Goal: Communication & Community: Answer question/provide support

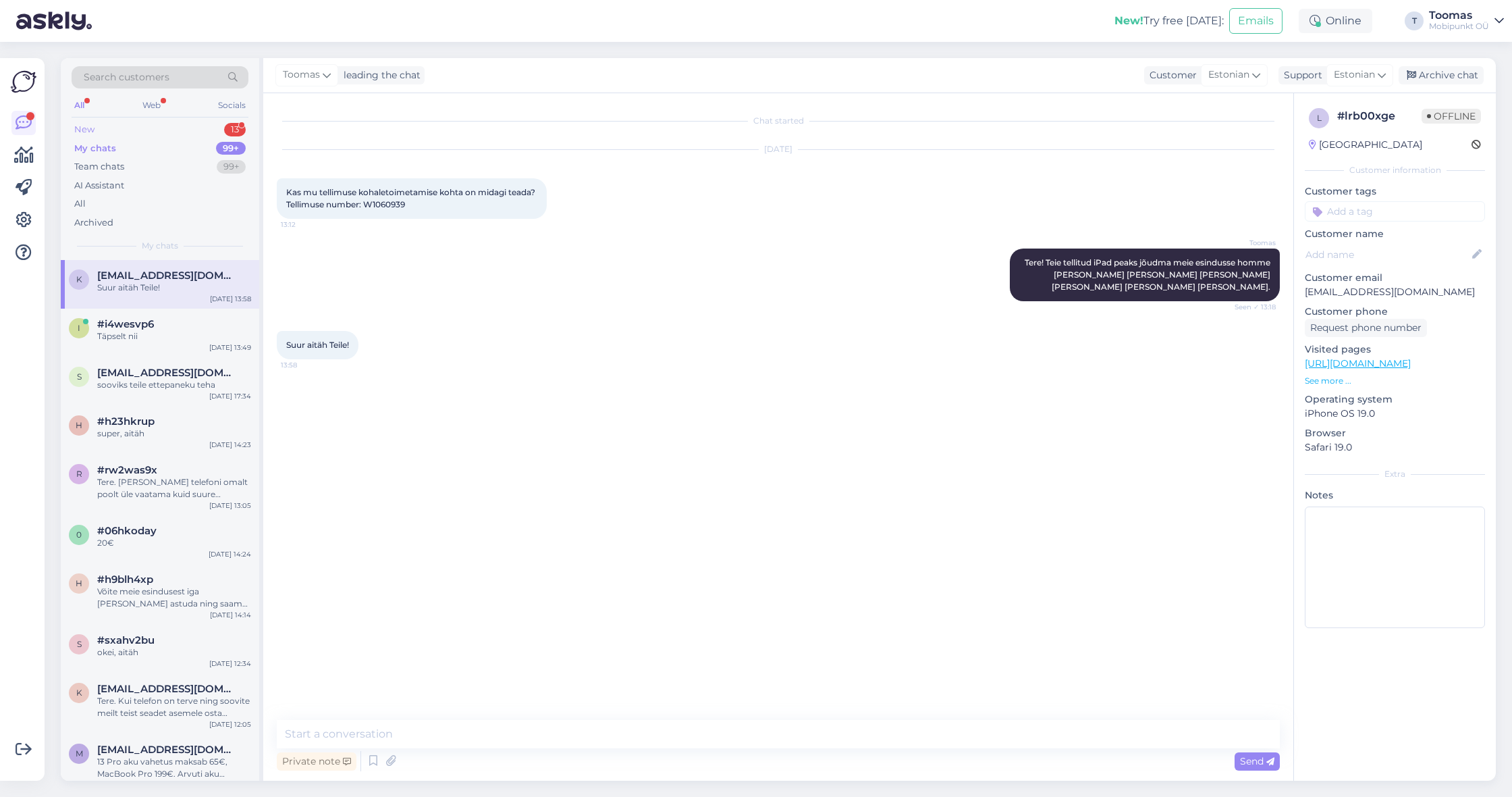
click at [211, 124] on div "New 13" at bounding box center [160, 130] width 177 height 19
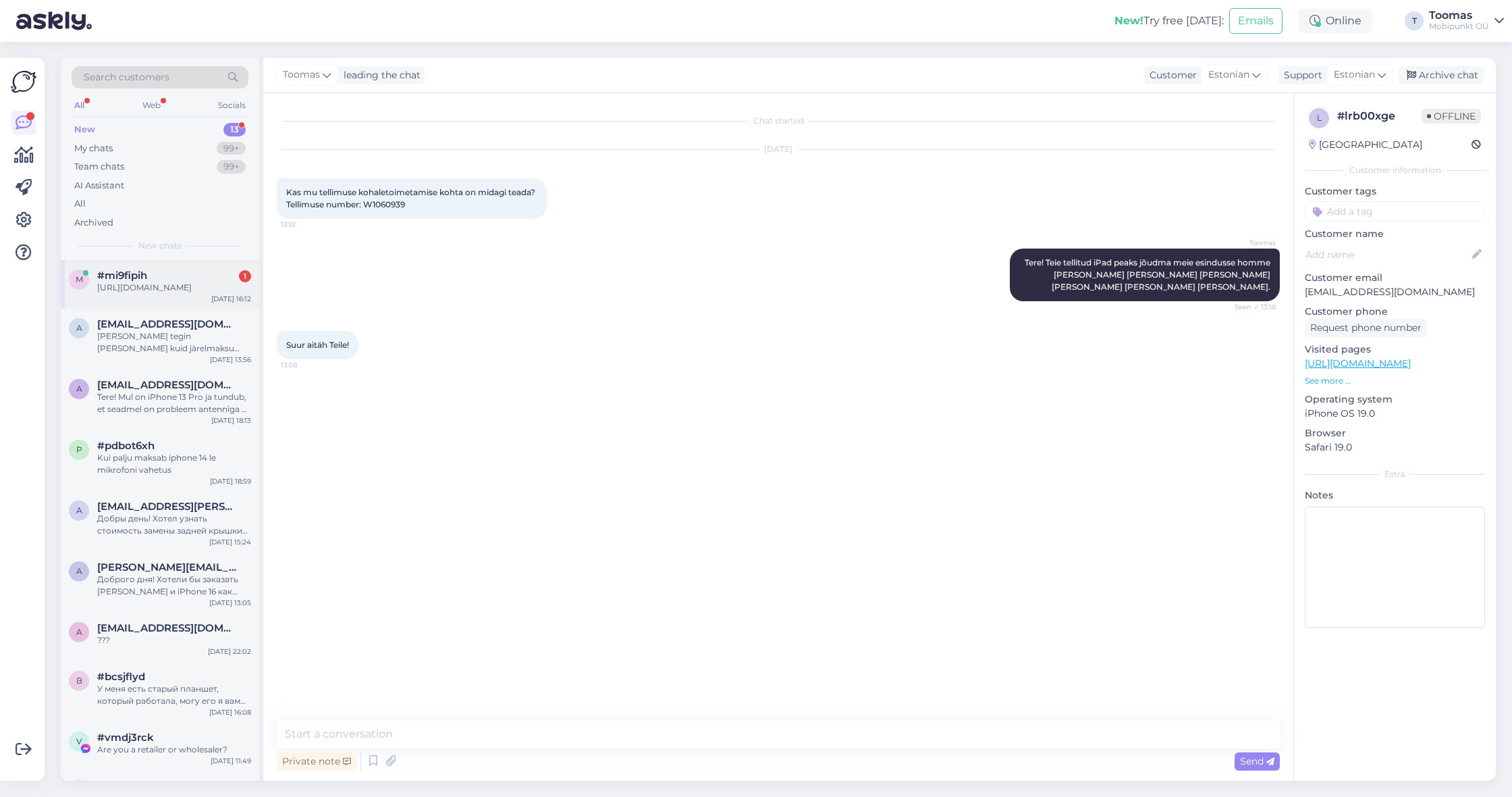
click at [141, 275] on span "#mi9fipih" at bounding box center [122, 275] width 50 height 12
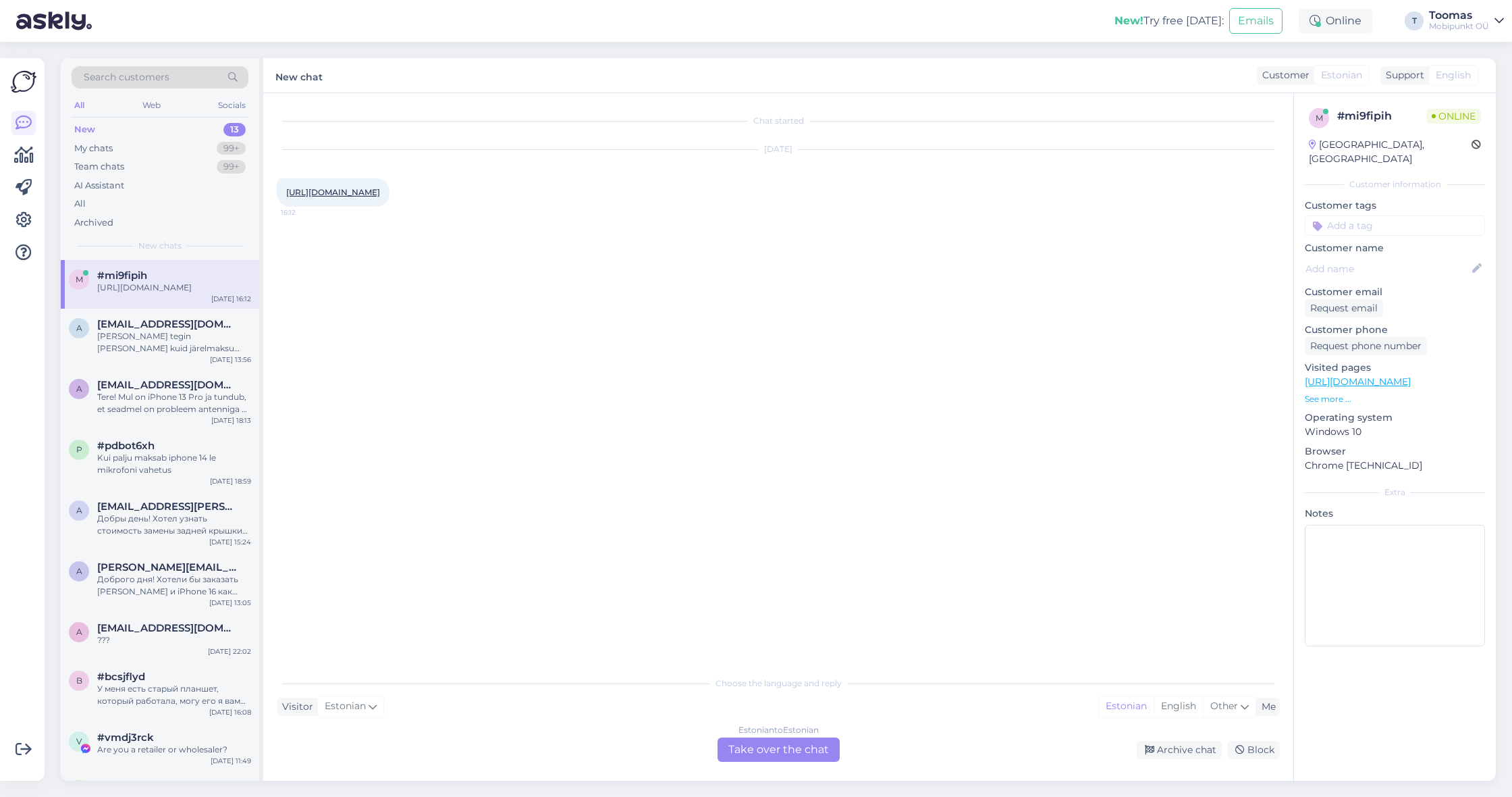
click at [380, 193] on link "[URL][DOMAIN_NAME]" at bounding box center [333, 192] width 94 height 10
click at [785, 752] on div "Estonian to Estonian Take over the chat" at bounding box center [779, 749] width 122 height 24
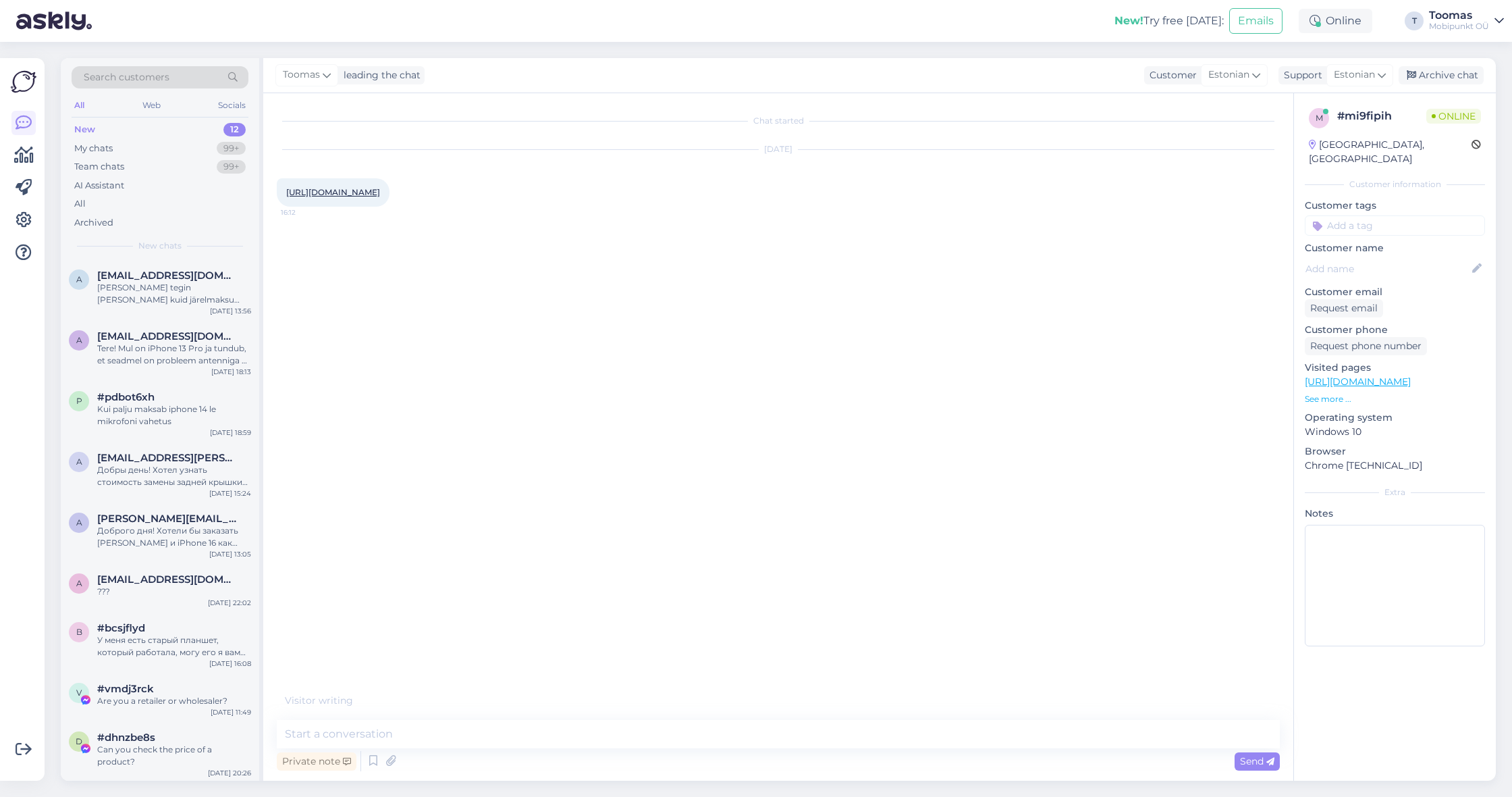
click at [380, 190] on link "[URL][DOMAIN_NAME]" at bounding box center [333, 192] width 94 height 10
click at [532, 719] on div "Chat started [DATE] [URL][DOMAIN_NAME] 16:12 hei milline on aku % 16:12 Private…" at bounding box center [779, 436] width 1031 height 688
click at [516, 729] on textarea at bounding box center [779, 734] width 1003 height 28
click at [567, 737] on textarea at bounding box center [779, 734] width 1003 height 28
click at [619, 744] on textarea at bounding box center [779, 734] width 1003 height 28
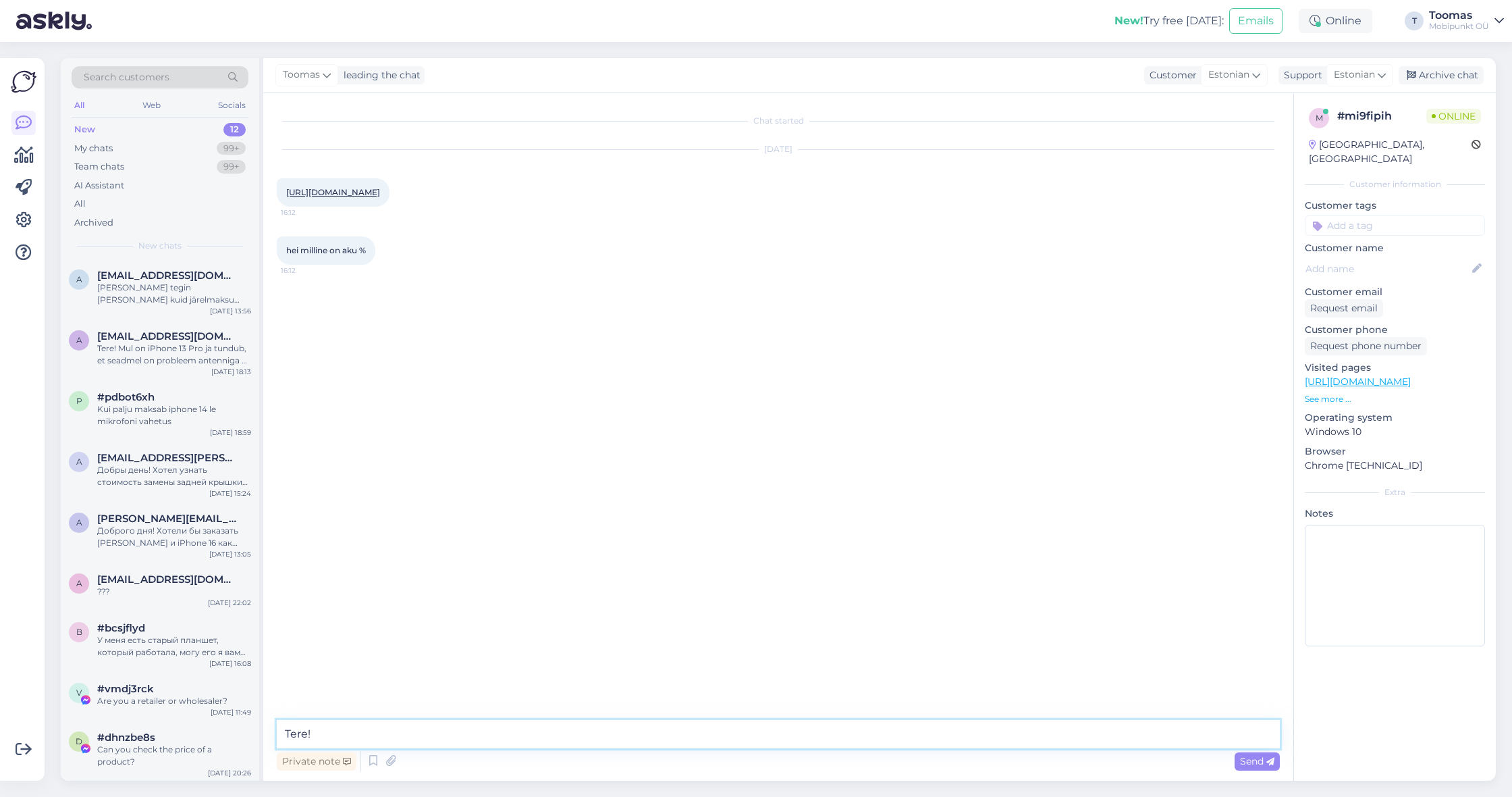
type textarea "Tere!"
type textarea "Sellel telefonil on 86% aku mahutavus"
click at [407, 454] on div "aitäh 16:16" at bounding box center [779, 425] width 1003 height 58
click at [219, 158] on div "Team chats 99+" at bounding box center [160, 167] width 177 height 19
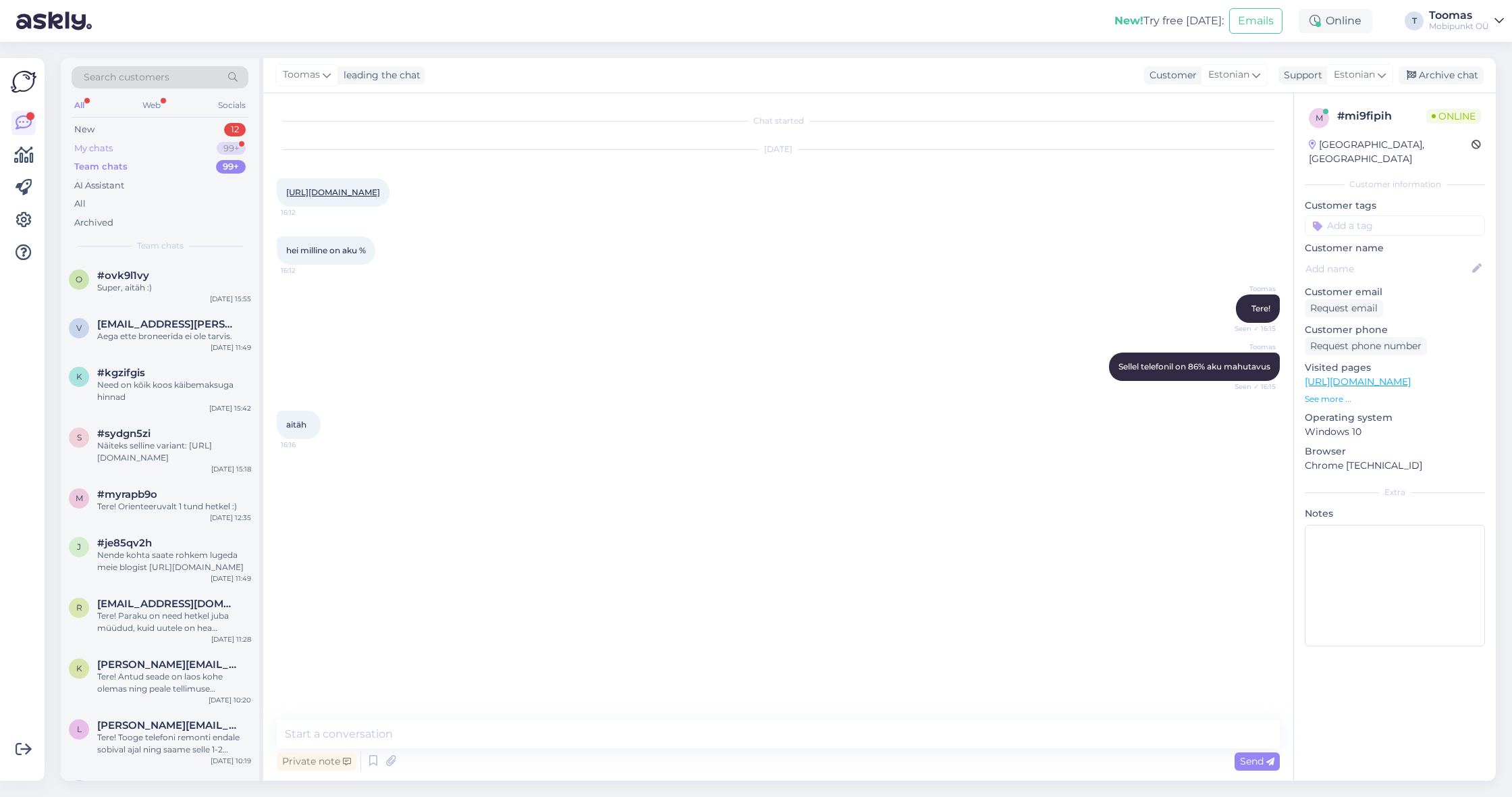
click at [219, 156] on div "My chats 99+" at bounding box center [160, 148] width 177 height 19
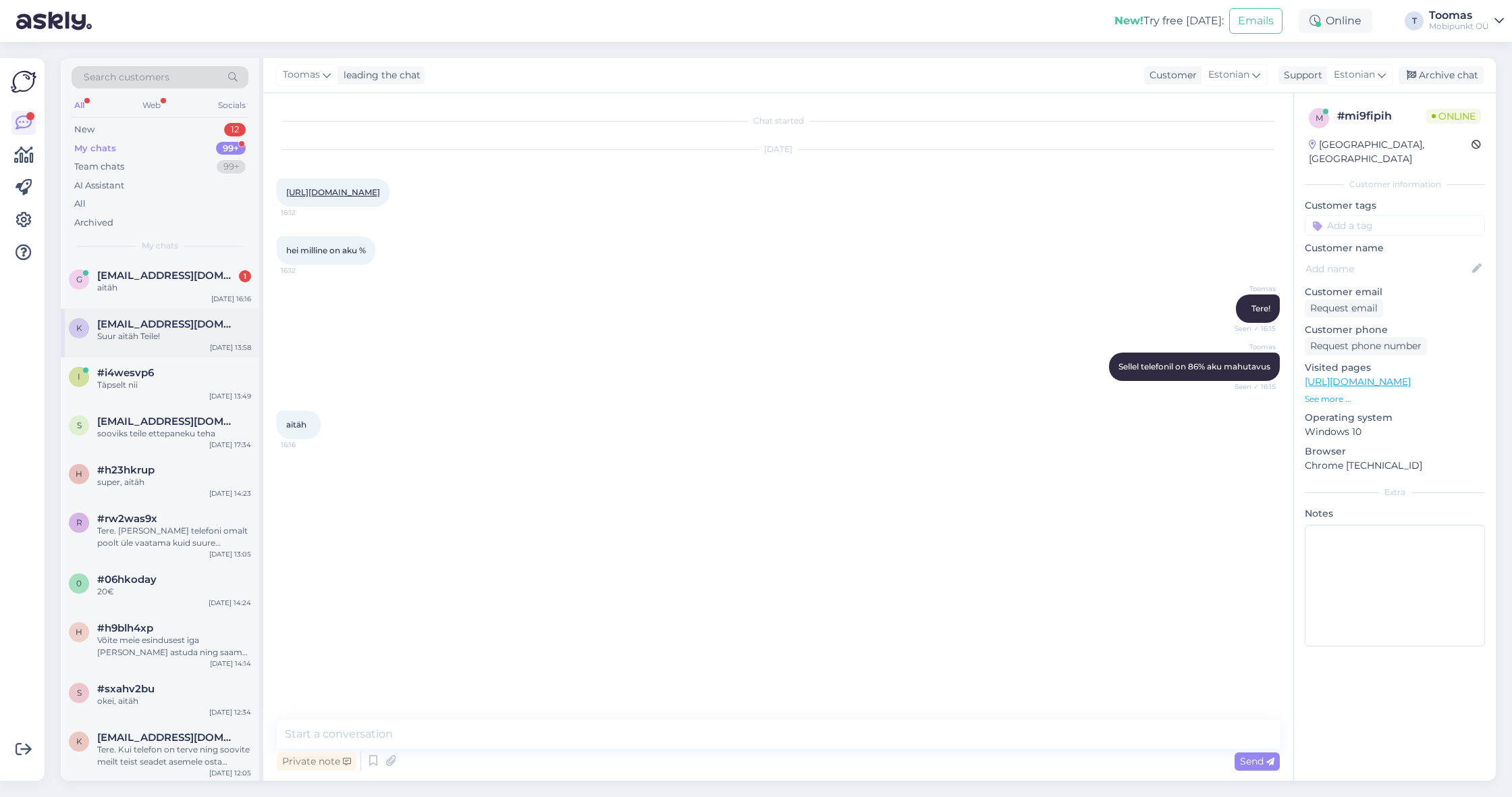
click at [186, 312] on div "k [EMAIL_ADDRESS][DOMAIN_NAME] Suur aitäh Teile! [DATE] 13:58" at bounding box center [160, 333] width 199 height 49
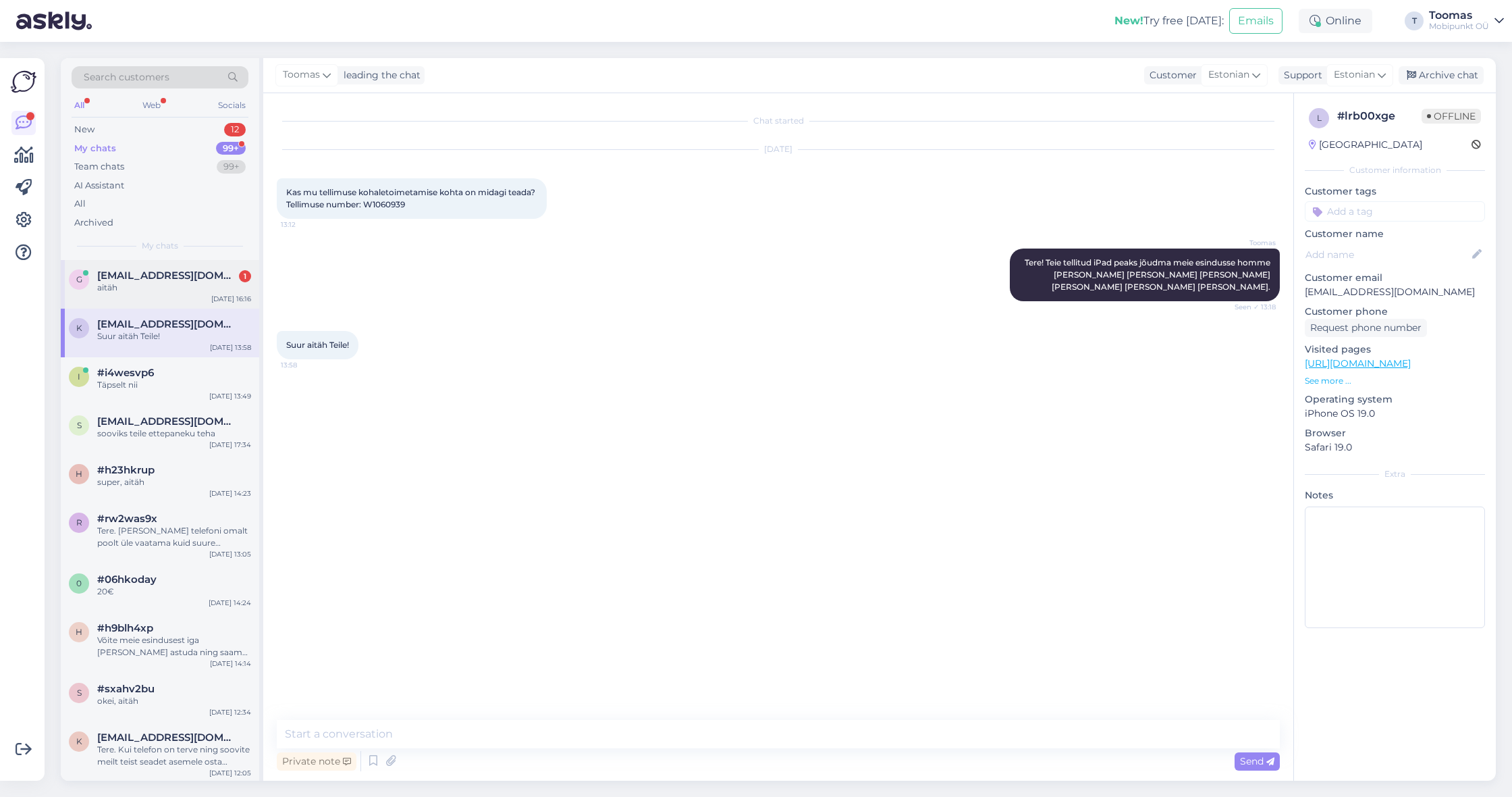
click at [187, 305] on div "g [EMAIL_ADDRESS][DOMAIN_NAME] 1 aitäh [DATE] 16:16" at bounding box center [160, 284] width 199 height 49
